Goal: Task Accomplishment & Management: Use online tool/utility

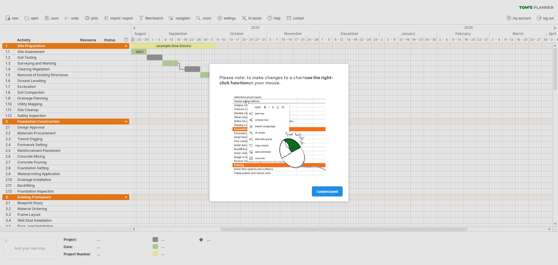
click at [327, 192] on span "I understand" at bounding box center [328, 191] width 22 height 4
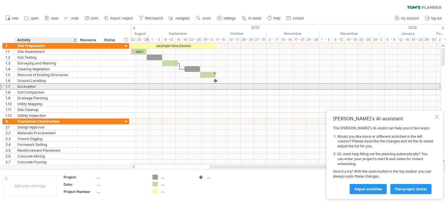
click at [41, 85] on div "Excavation" at bounding box center [45, 87] width 57 height 6
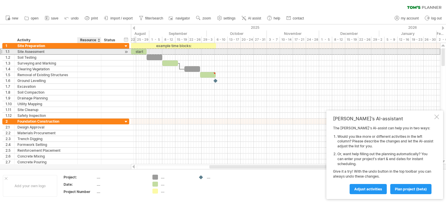
click at [95, 52] on div at bounding box center [90, 52] width 18 height 6
click at [96, 51] on input "text" at bounding box center [90, 52] width 18 height 6
click at [84, 52] on input "text" at bounding box center [90, 52] width 18 height 6
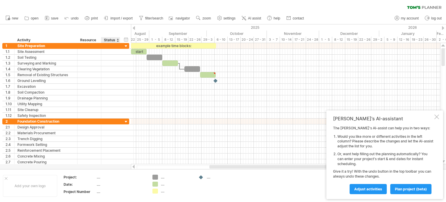
click at [110, 38] on div "Status" at bounding box center [110, 40] width 13 height 6
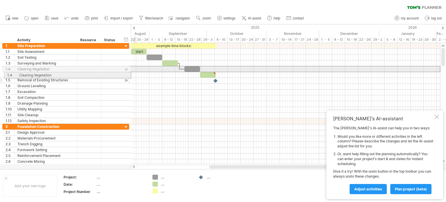
drag, startPoint x: 2, startPoint y: 68, endPoint x: 2, endPoint y: 74, distance: 5.8
click at [2, 74] on div "**********" at bounding box center [65, 83] width 127 height 81
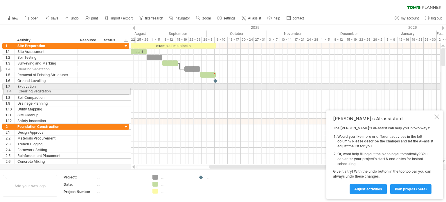
drag, startPoint x: 1, startPoint y: 69, endPoint x: 1, endPoint y: 90, distance: 21.2
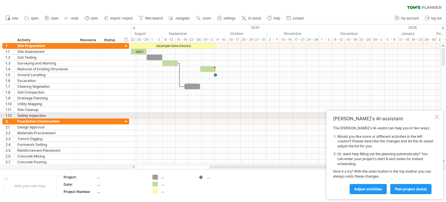
click at [436, 117] on div at bounding box center [437, 117] width 5 height 5
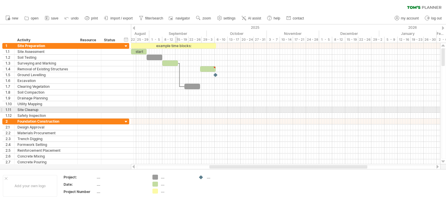
click at [176, 107] on div at bounding box center [286, 110] width 310 height 6
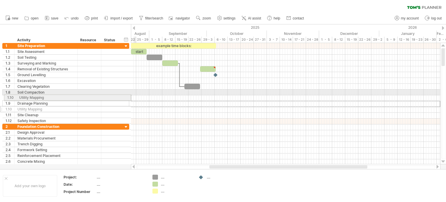
drag, startPoint x: 2, startPoint y: 103, endPoint x: 2, endPoint y: 97, distance: 6.7
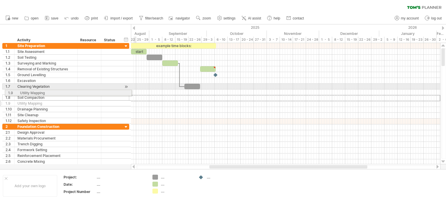
drag, startPoint x: 1, startPoint y: 98, endPoint x: 2, endPoint y: 92, distance: 6.3
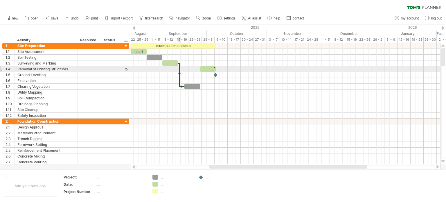
click at [179, 69] on div at bounding box center [180, 75] width 2 height 24
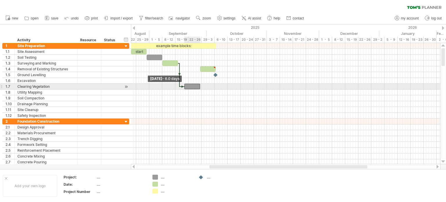
click at [183, 86] on span at bounding box center [184, 87] width 2 height 6
click at [181, 86] on div at bounding box center [182, 87] width 5 height 2
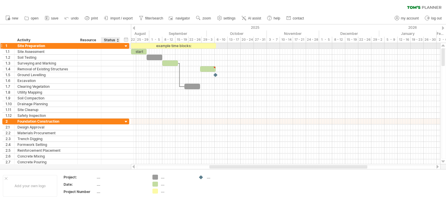
click at [127, 46] on div at bounding box center [127, 47] width 6 height 6
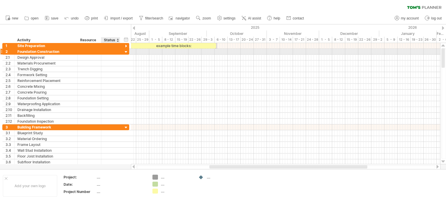
click at [125, 53] on div at bounding box center [127, 52] width 6 height 6
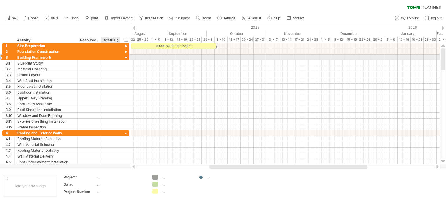
click at [125, 58] on div at bounding box center [127, 58] width 6 height 6
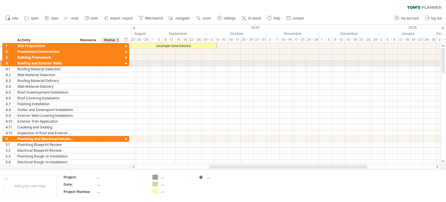
click at [125, 63] on div at bounding box center [127, 64] width 6 height 6
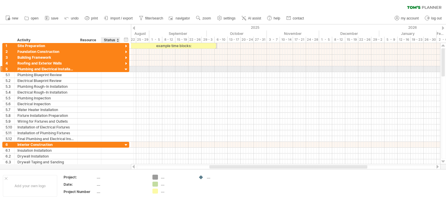
click at [126, 68] on div at bounding box center [127, 70] width 6 height 6
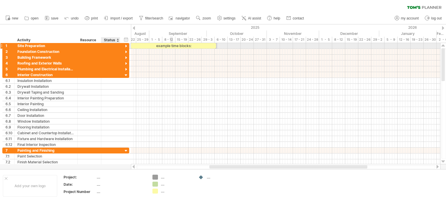
click at [126, 46] on div at bounding box center [127, 47] width 6 height 6
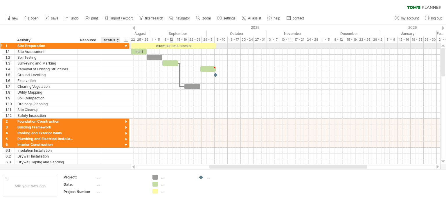
click at [126, 46] on div at bounding box center [127, 47] width 6 height 6
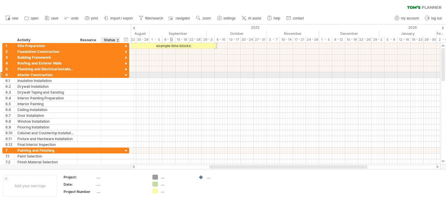
click at [125, 74] on div at bounding box center [127, 76] width 6 height 6
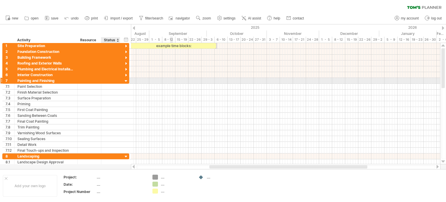
click at [125, 82] on div at bounding box center [127, 81] width 6 height 6
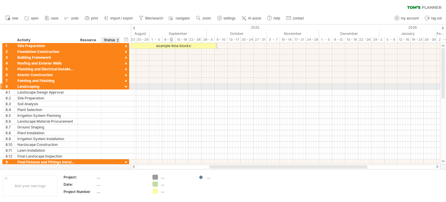
click at [125, 87] on div at bounding box center [127, 87] width 6 height 6
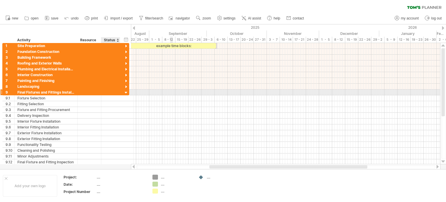
click at [126, 93] on div at bounding box center [127, 93] width 6 height 6
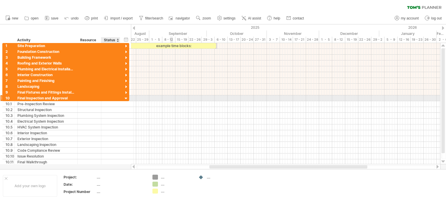
click at [126, 97] on div at bounding box center [127, 99] width 6 height 6
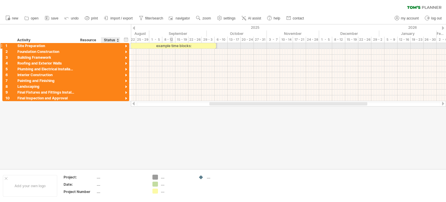
click at [126, 46] on div at bounding box center [127, 47] width 6 height 6
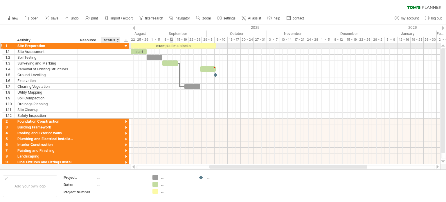
click at [126, 46] on div at bounding box center [127, 47] width 6 height 6
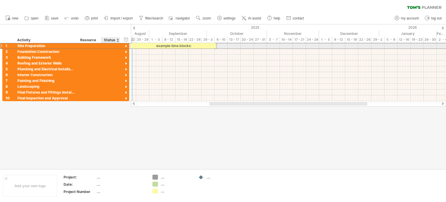
click at [126, 45] on div at bounding box center [127, 47] width 6 height 6
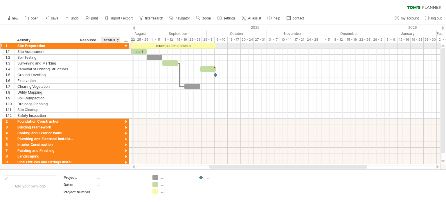
click at [126, 45] on div at bounding box center [127, 47] width 6 height 6
